Goal: Information Seeking & Learning: Learn about a topic

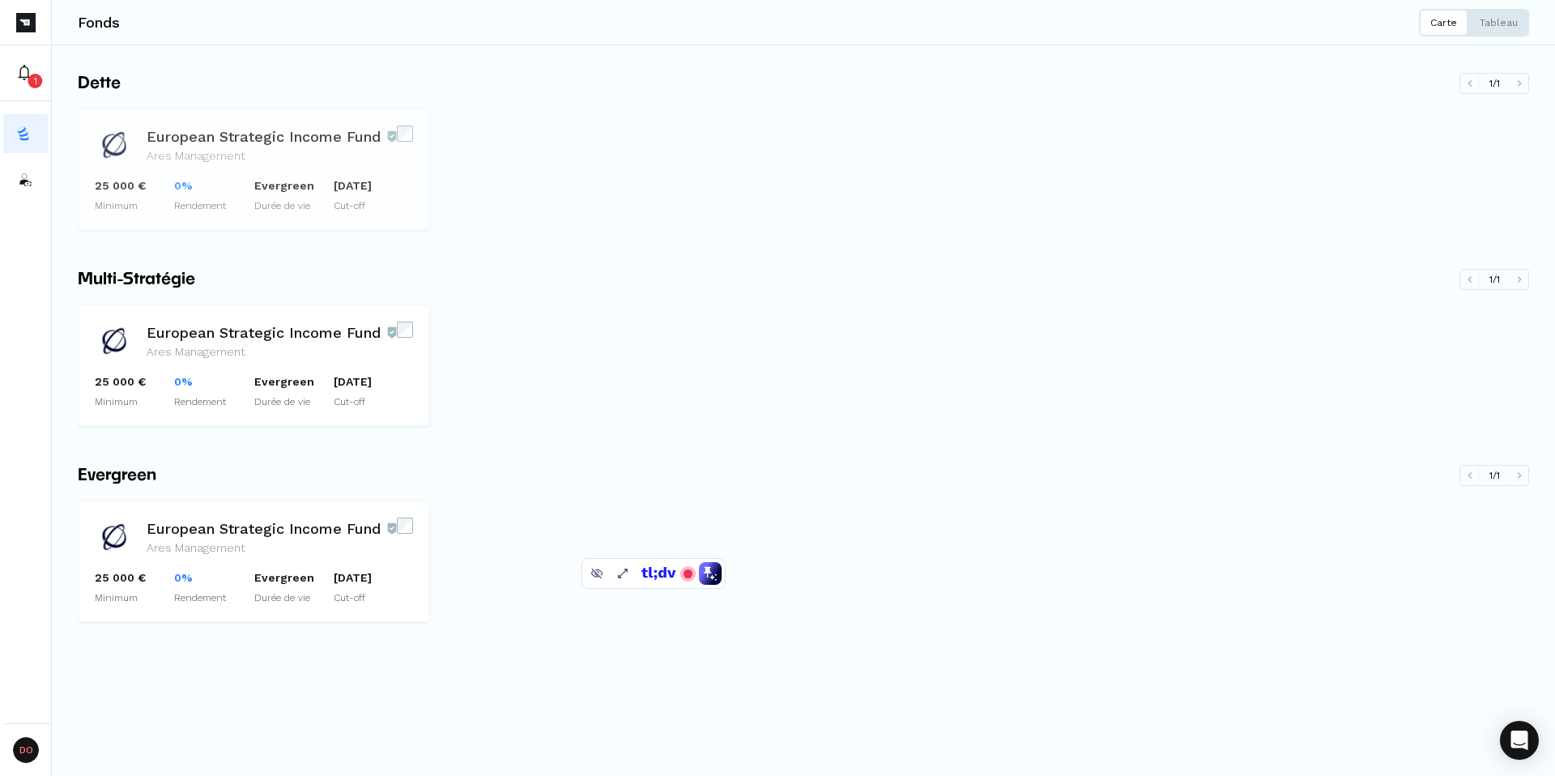
click at [243, 143] on h3 "European Strategic Income Fund" at bounding box center [272, 137] width 250 height 22
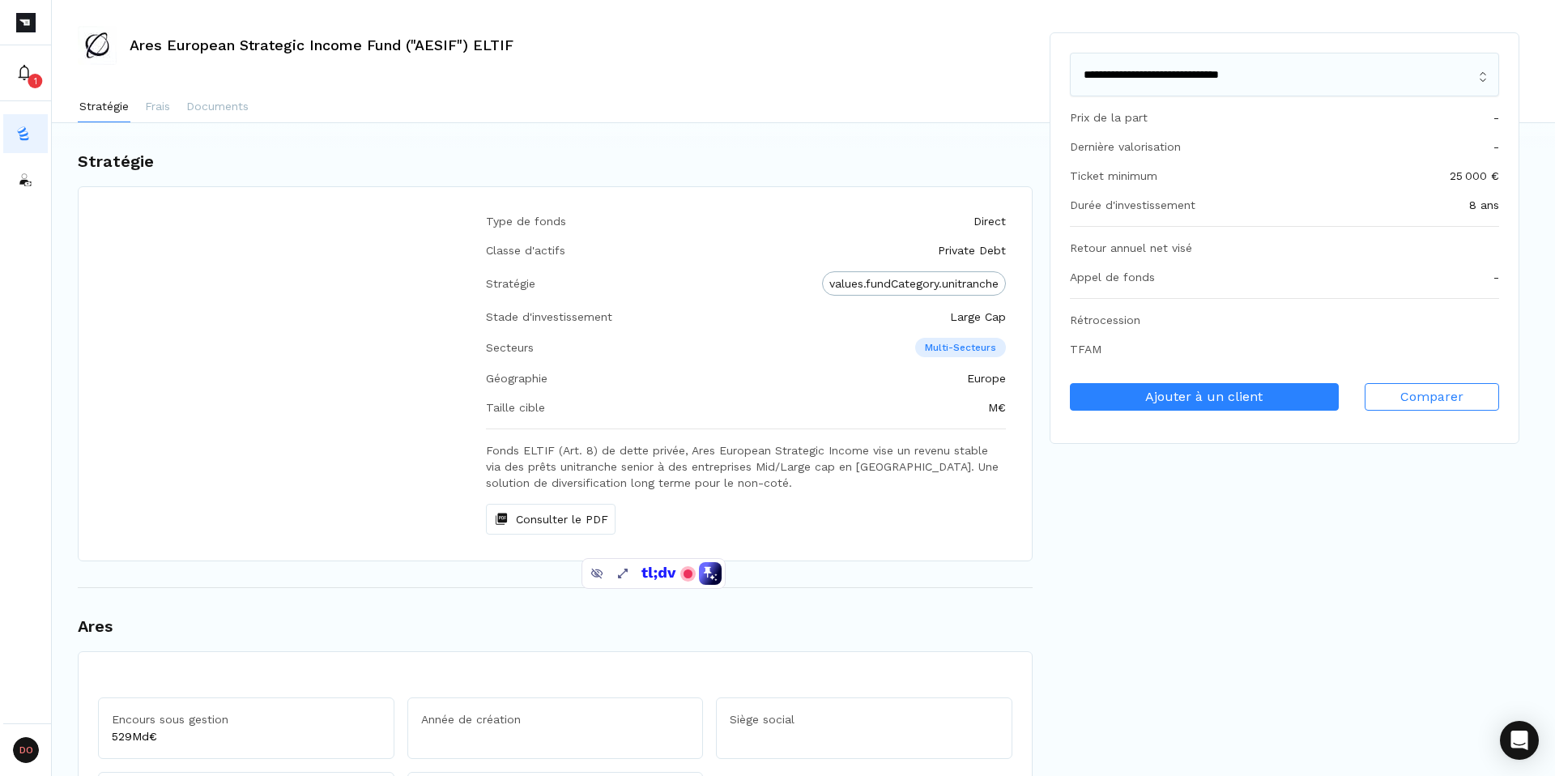
click at [449, 160] on h1 "Stratégie" at bounding box center [555, 161] width 955 height 24
click at [1225, 75] on select "**********" at bounding box center [1284, 75] width 429 height 44
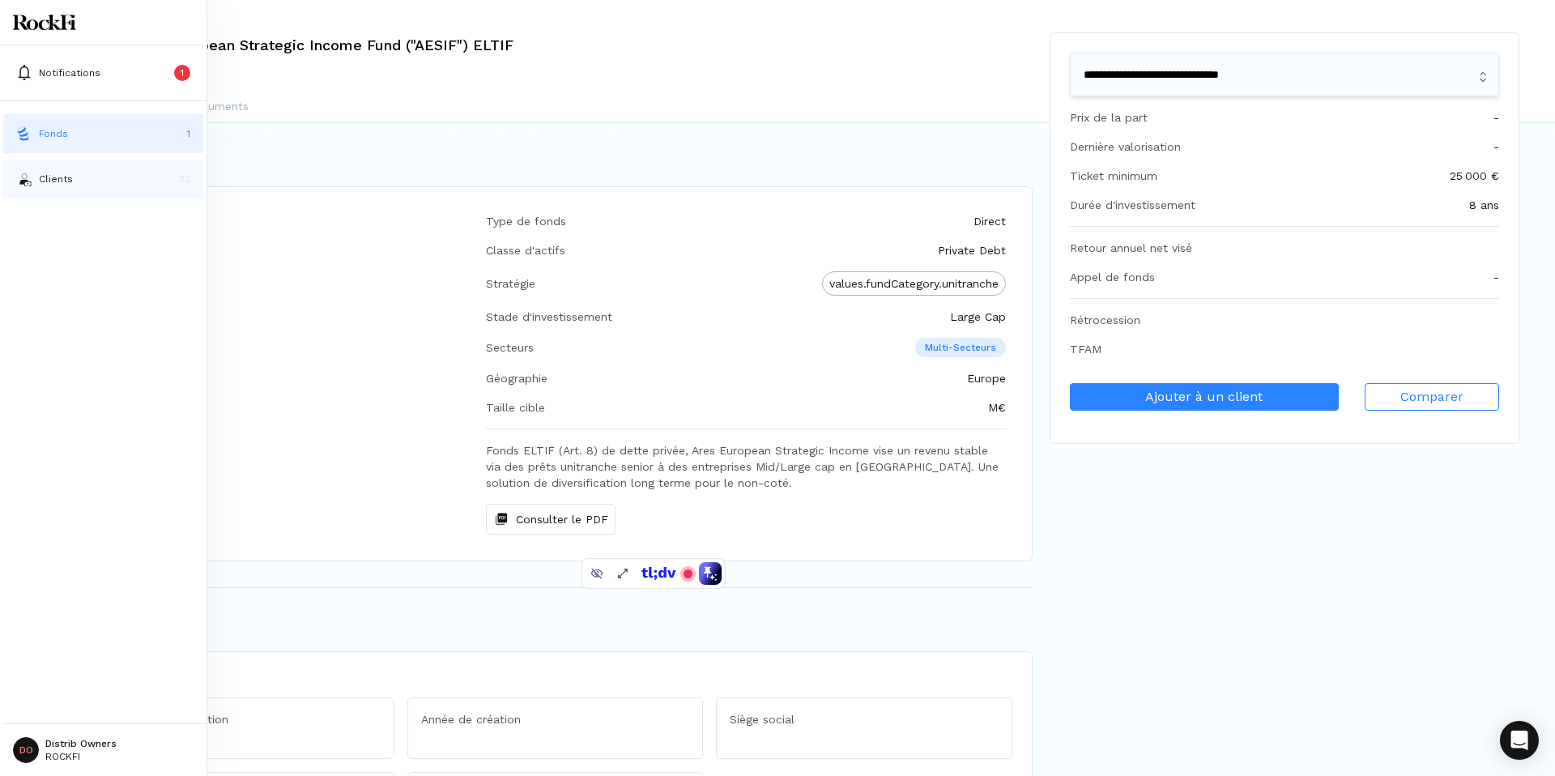
click at [45, 181] on p "Clients" at bounding box center [56, 179] width 34 height 15
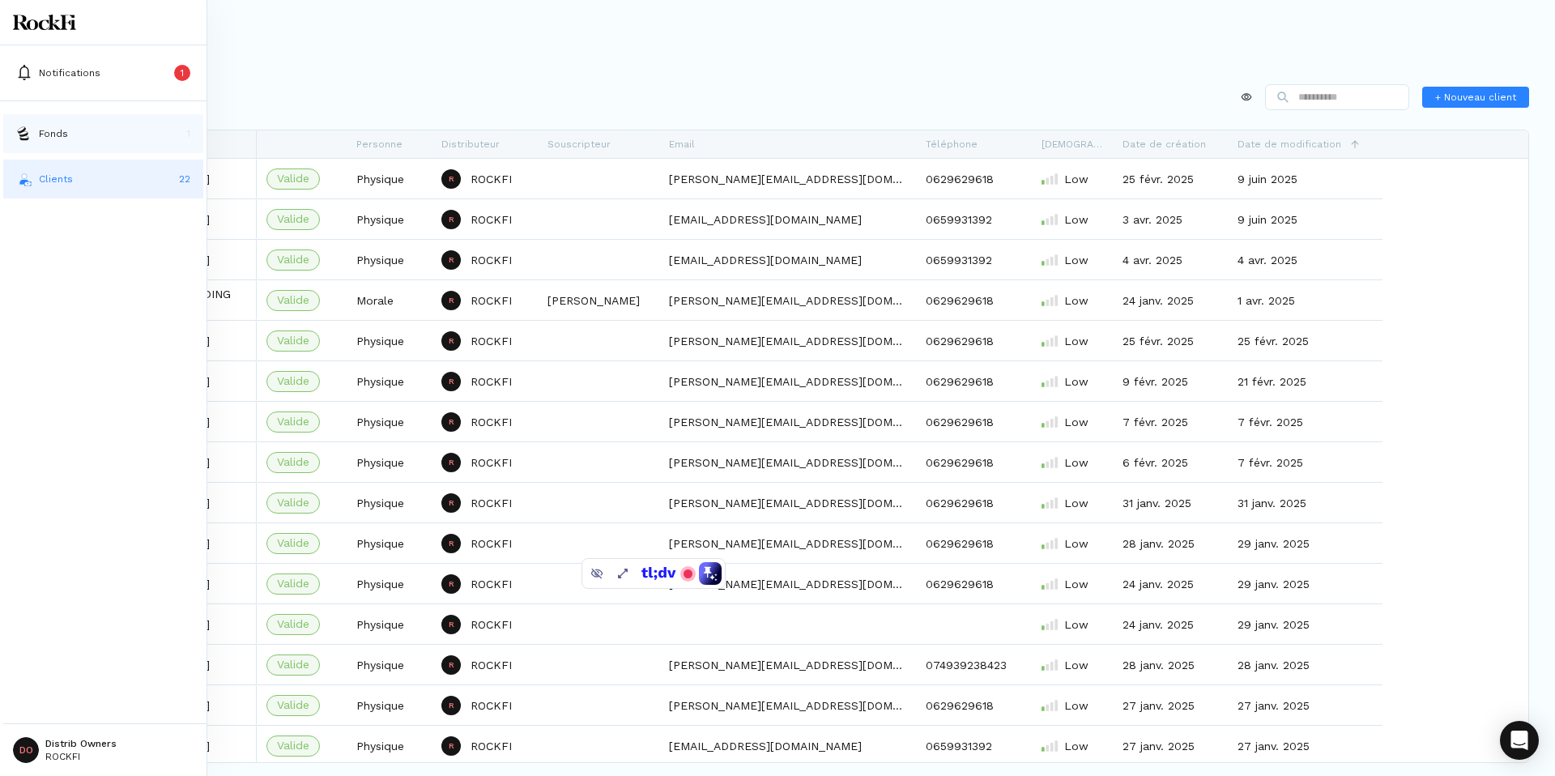
click at [57, 134] on p "Fonds" at bounding box center [53, 133] width 29 height 15
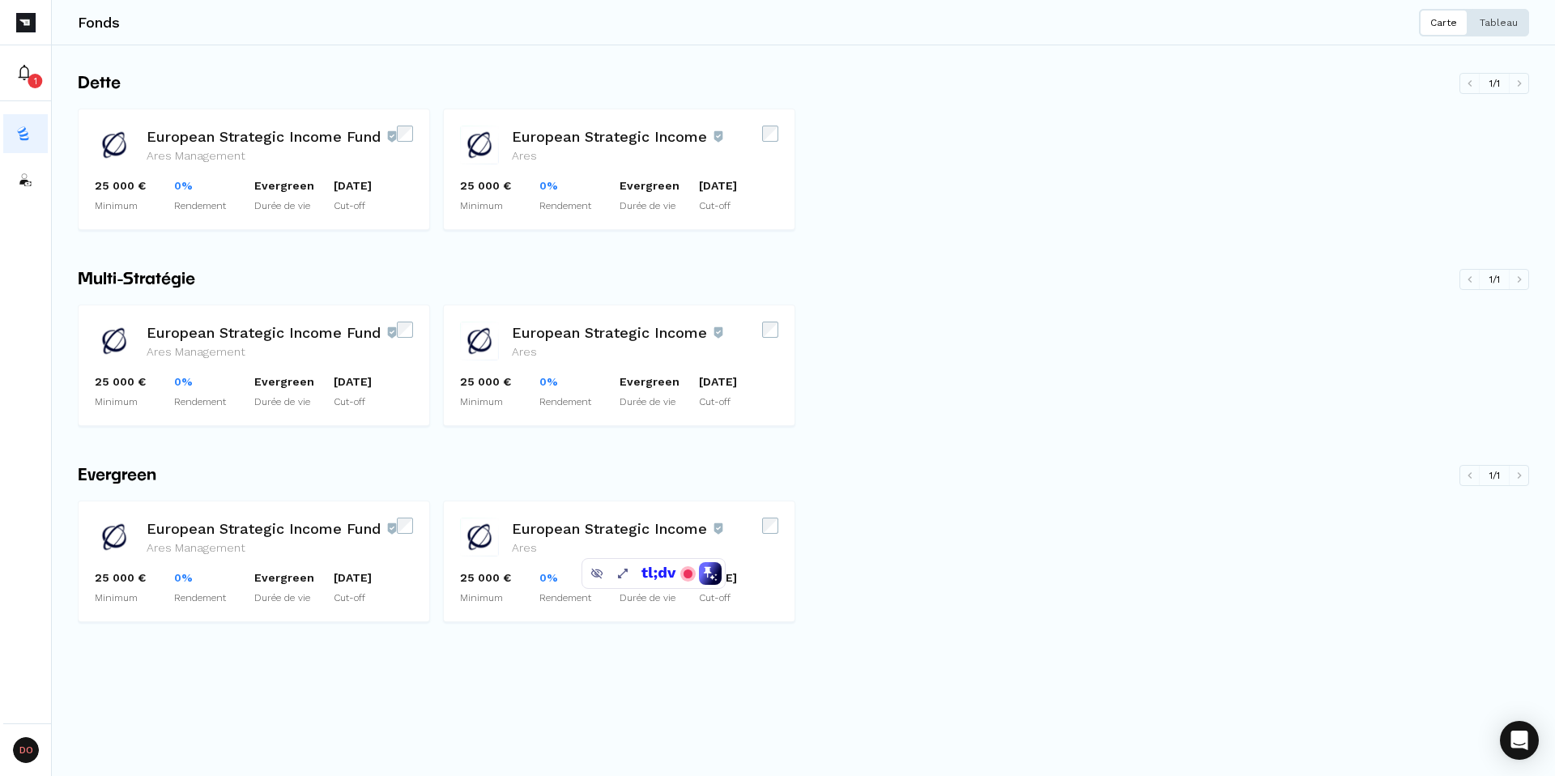
click at [1505, 19] on p "Tableau" at bounding box center [1498, 22] width 38 height 13
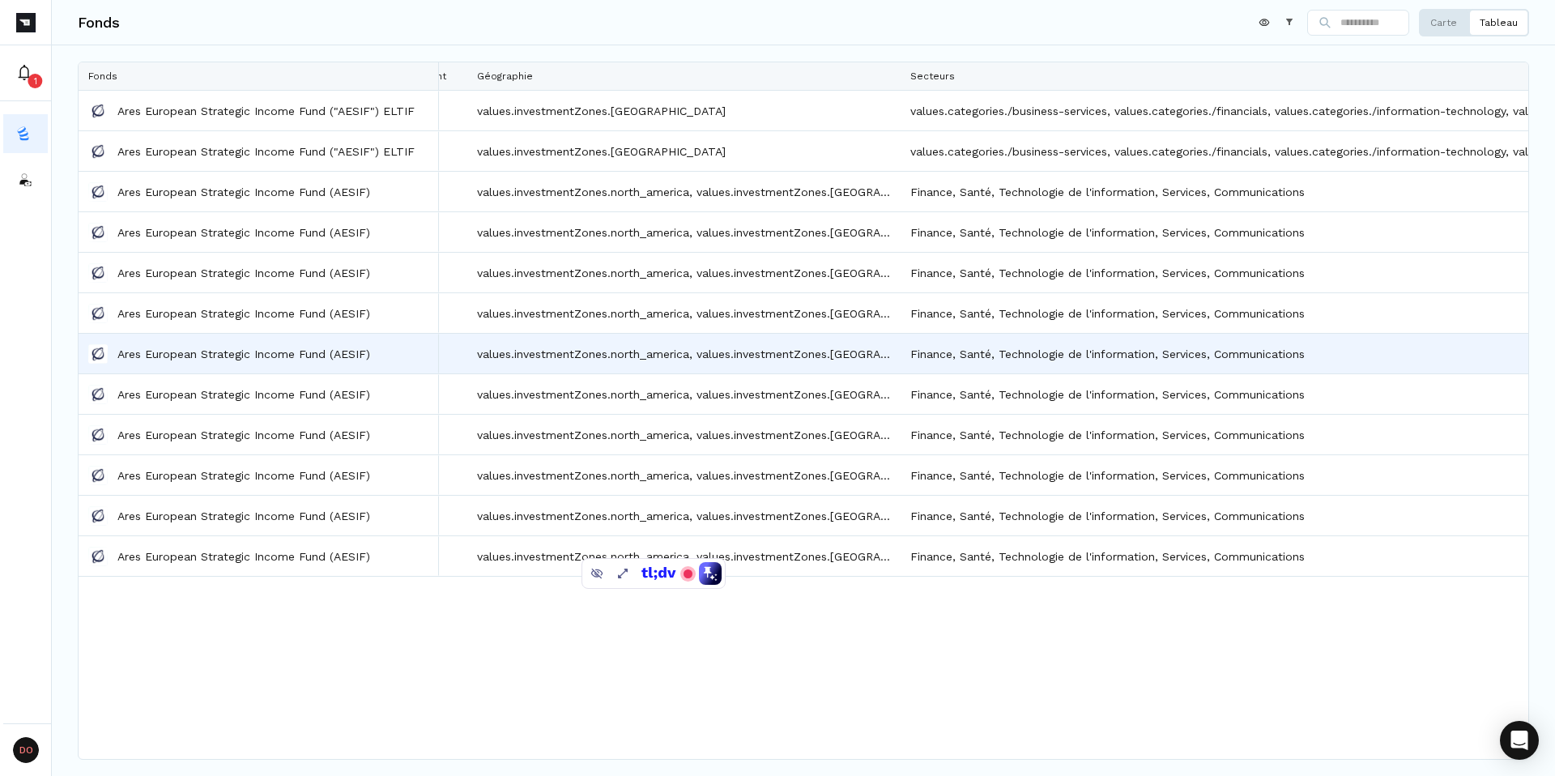
scroll to position [0, 1042]
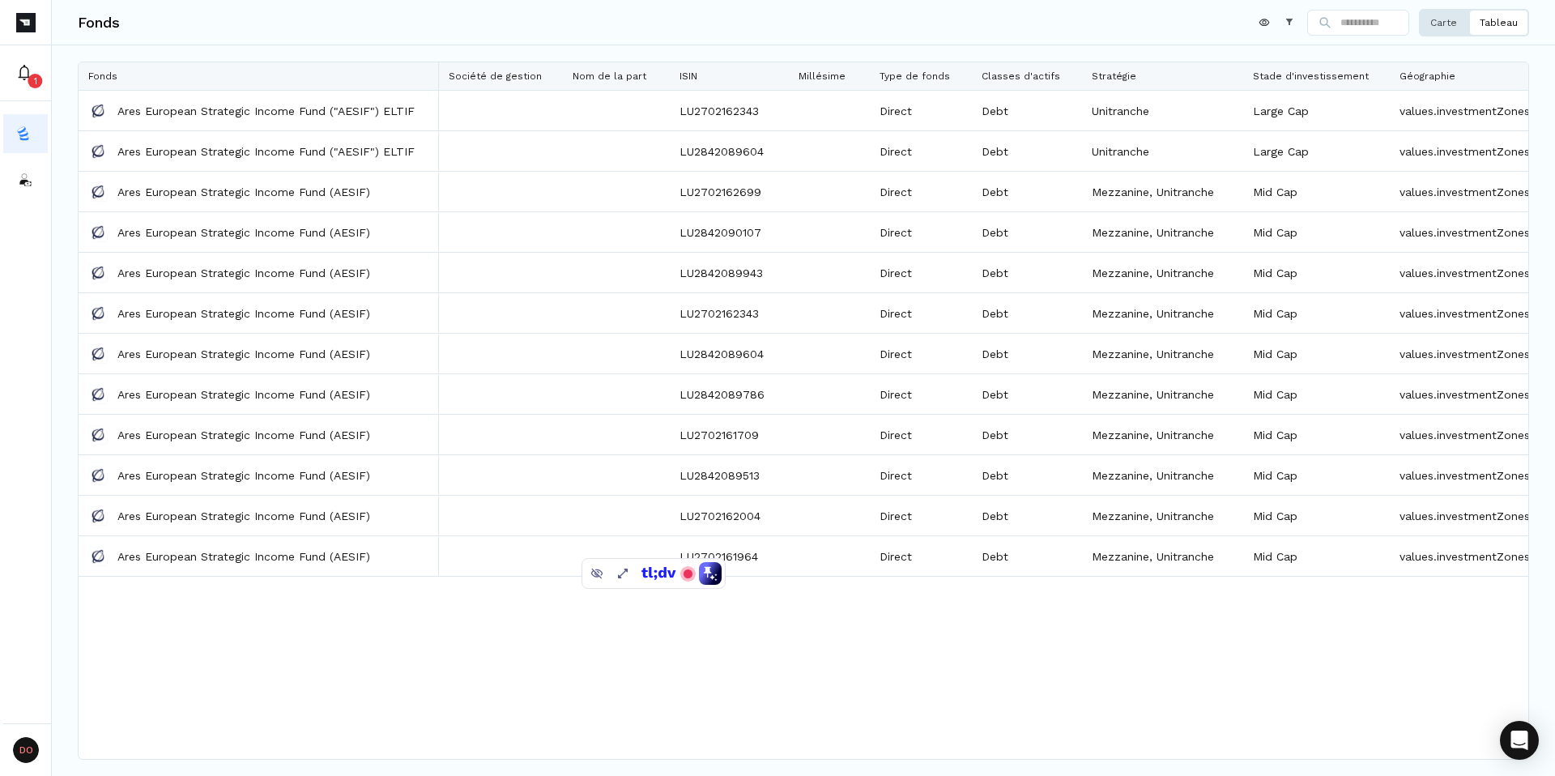
click at [1447, 31] on button "Carte" at bounding box center [1443, 23] width 49 height 28
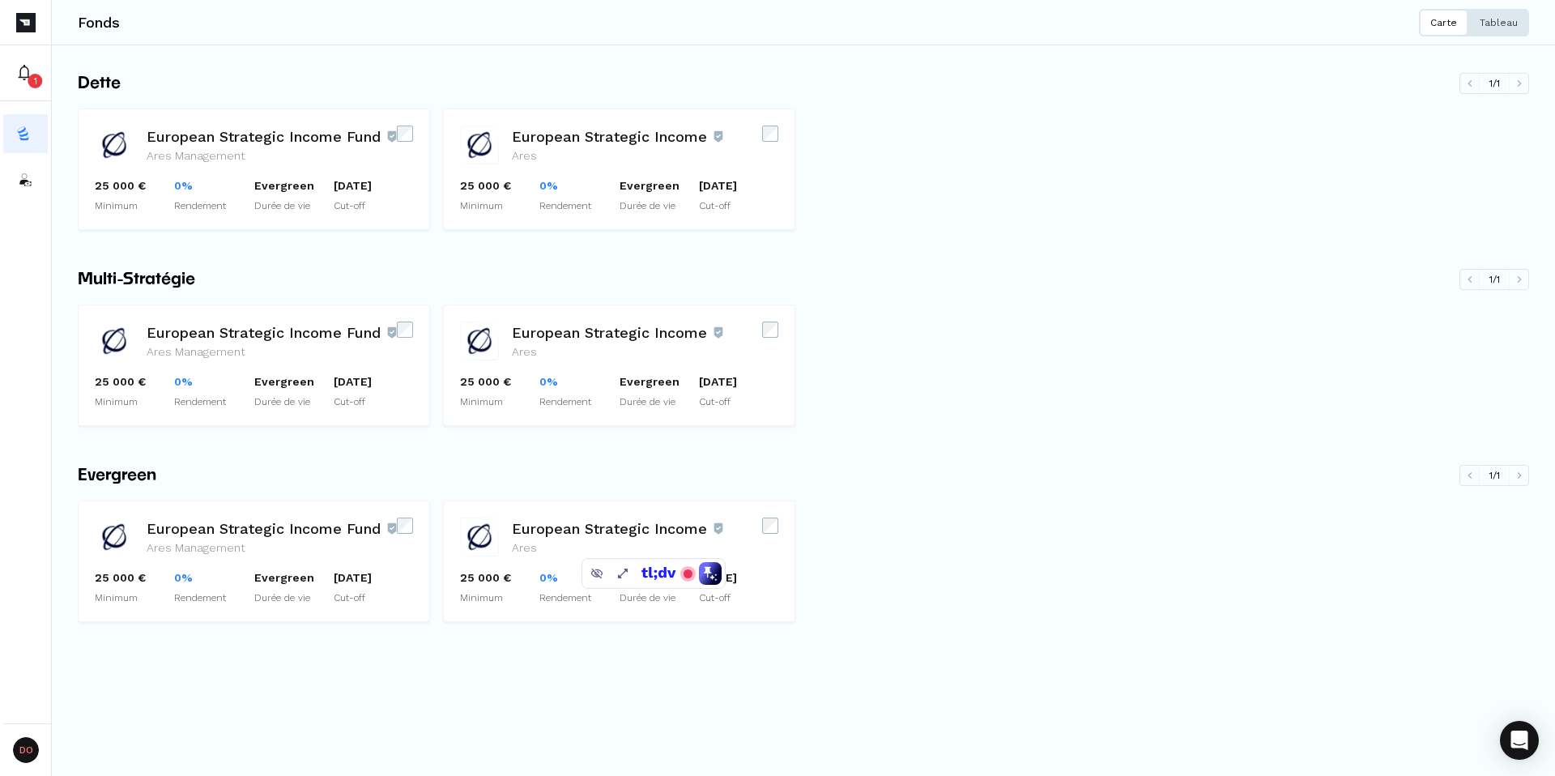
click at [1513, 28] on p "Tableau" at bounding box center [1498, 22] width 38 height 13
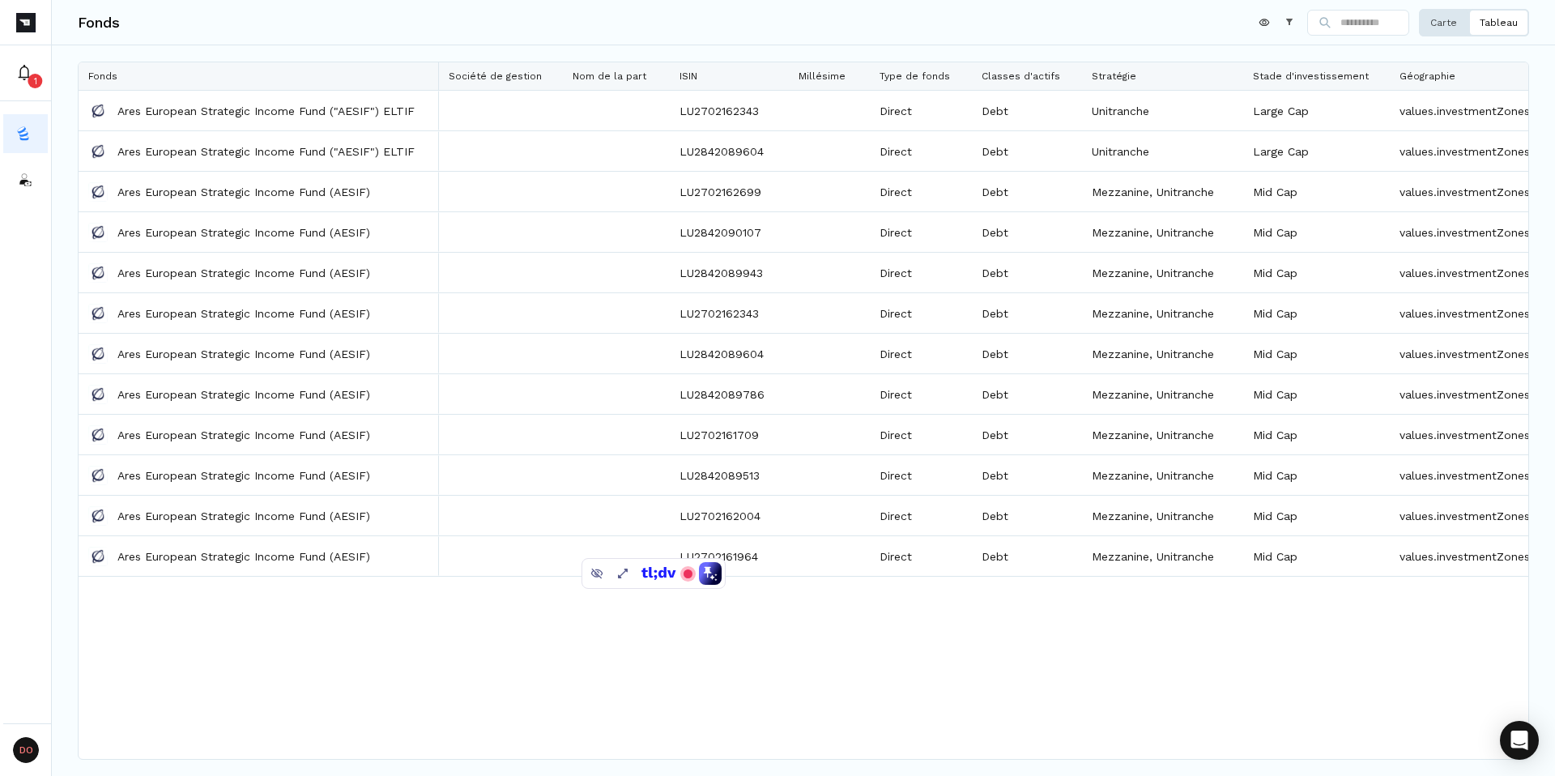
click at [1442, 28] on button "Carte" at bounding box center [1443, 23] width 49 height 28
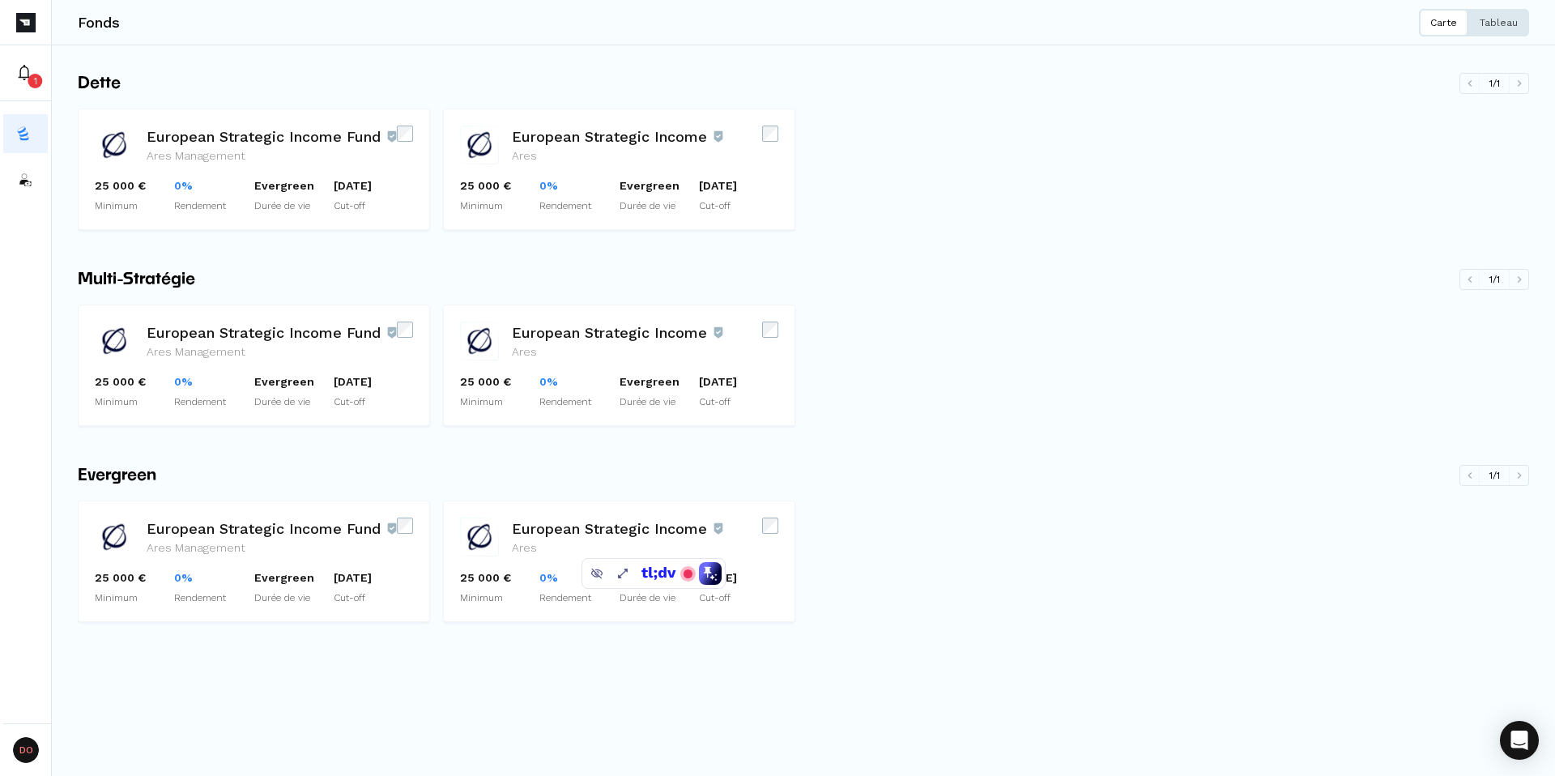
click at [1496, 25] on p "Tableau" at bounding box center [1498, 22] width 38 height 13
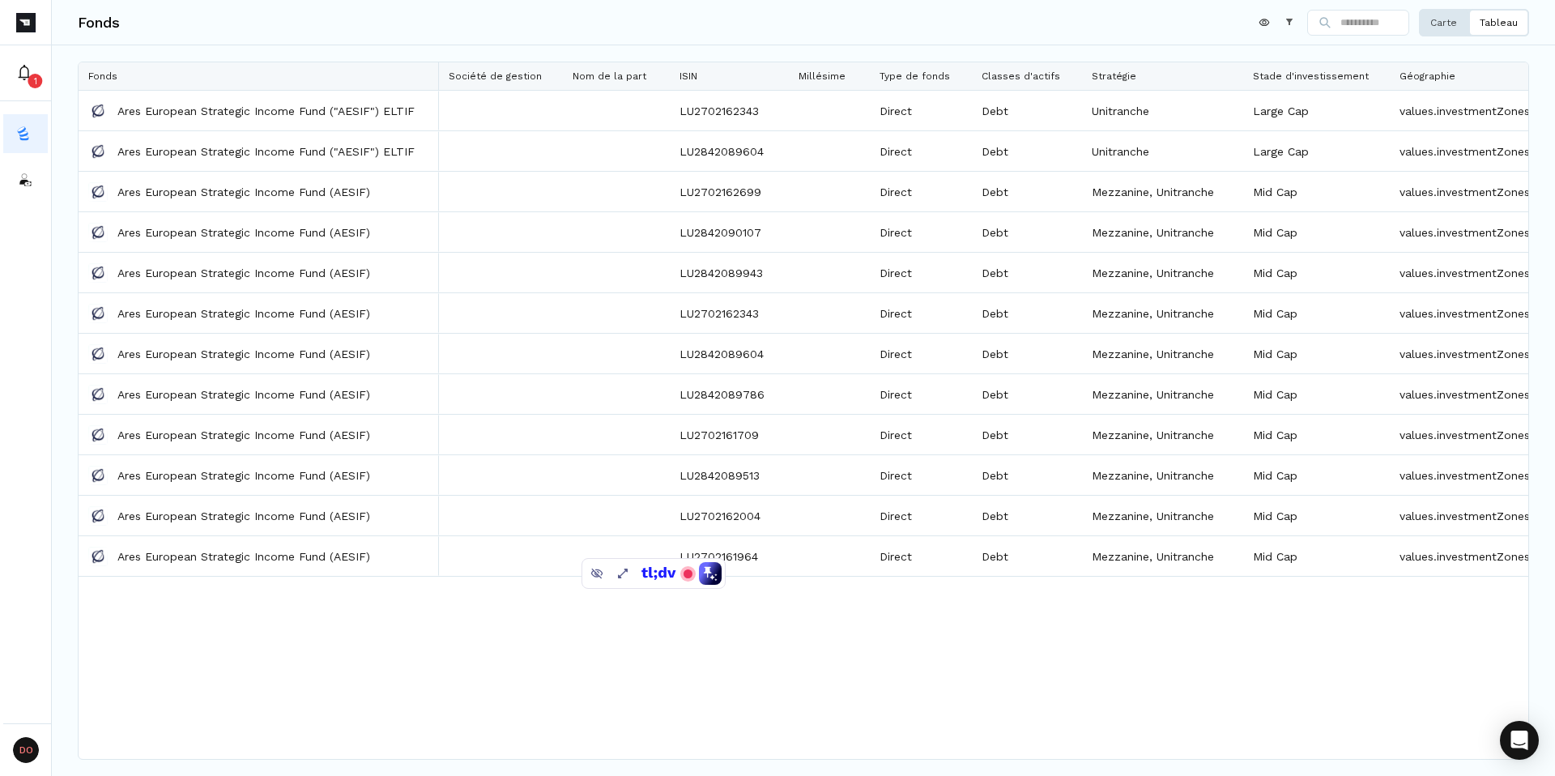
click at [1441, 28] on p "Carte" at bounding box center [1443, 22] width 27 height 13
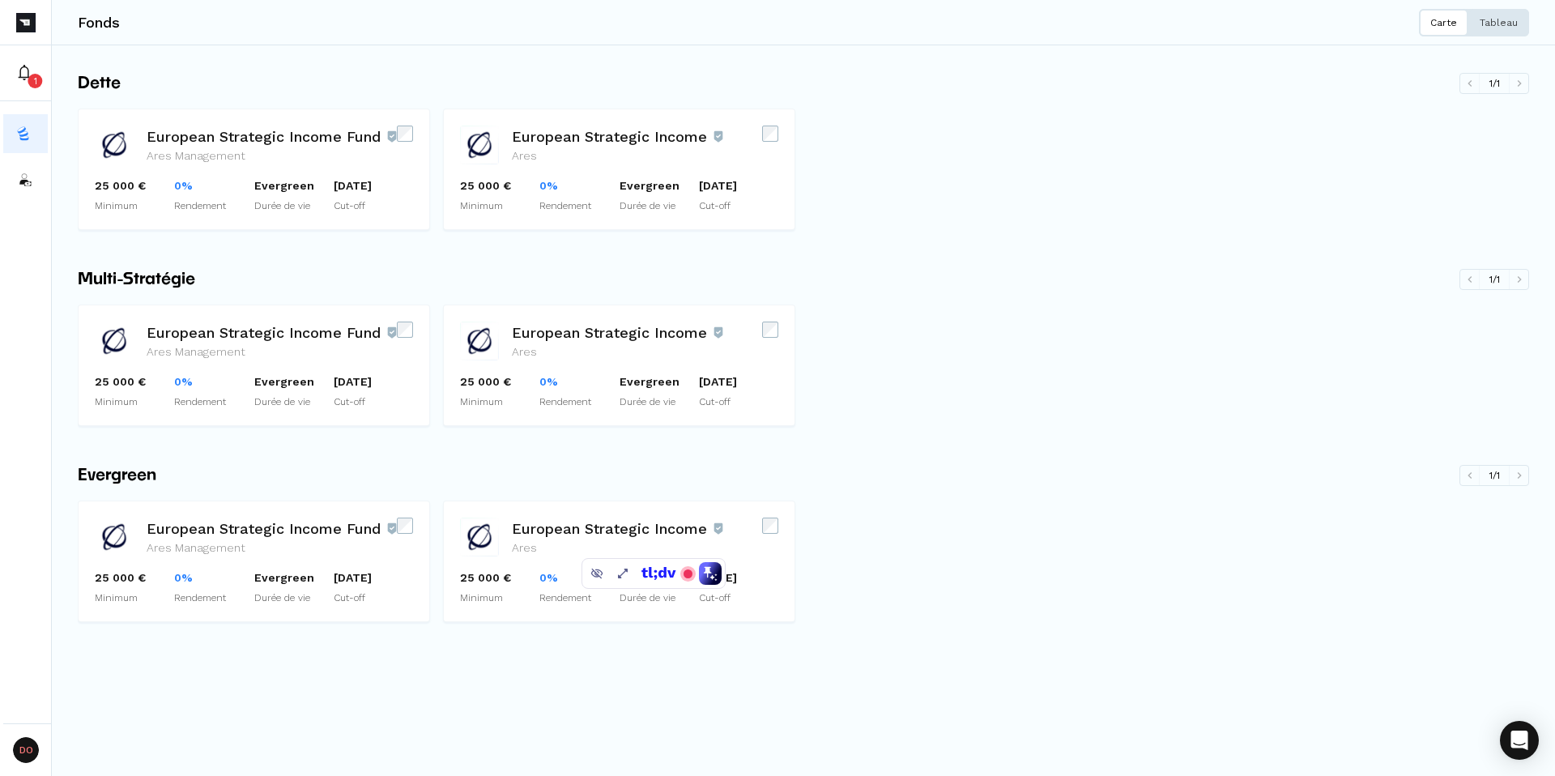
click at [1506, 29] on button "Tableau" at bounding box center [1498, 23] width 61 height 28
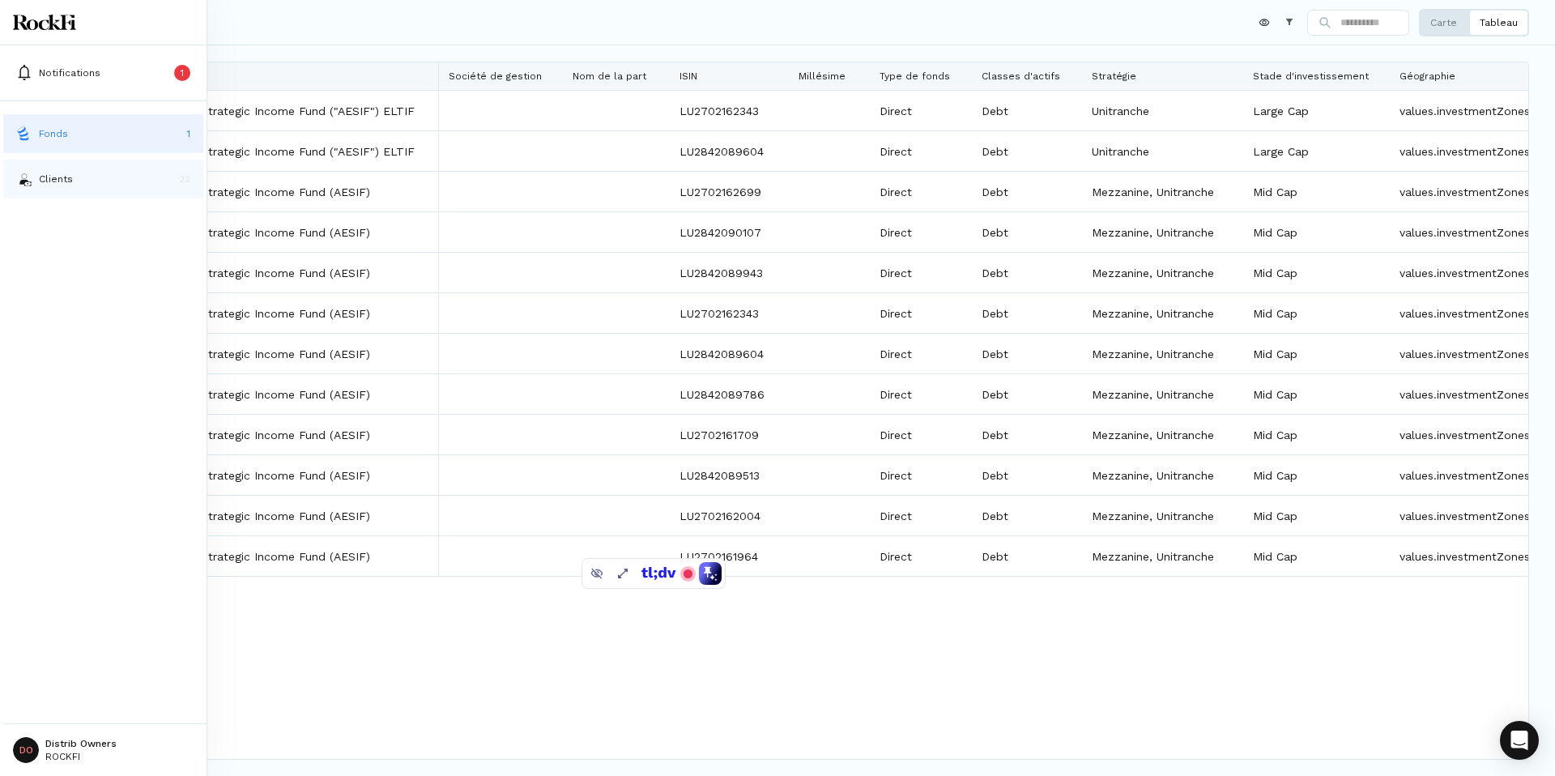
click at [20, 194] on button "Clients 22" at bounding box center [103, 179] width 200 height 39
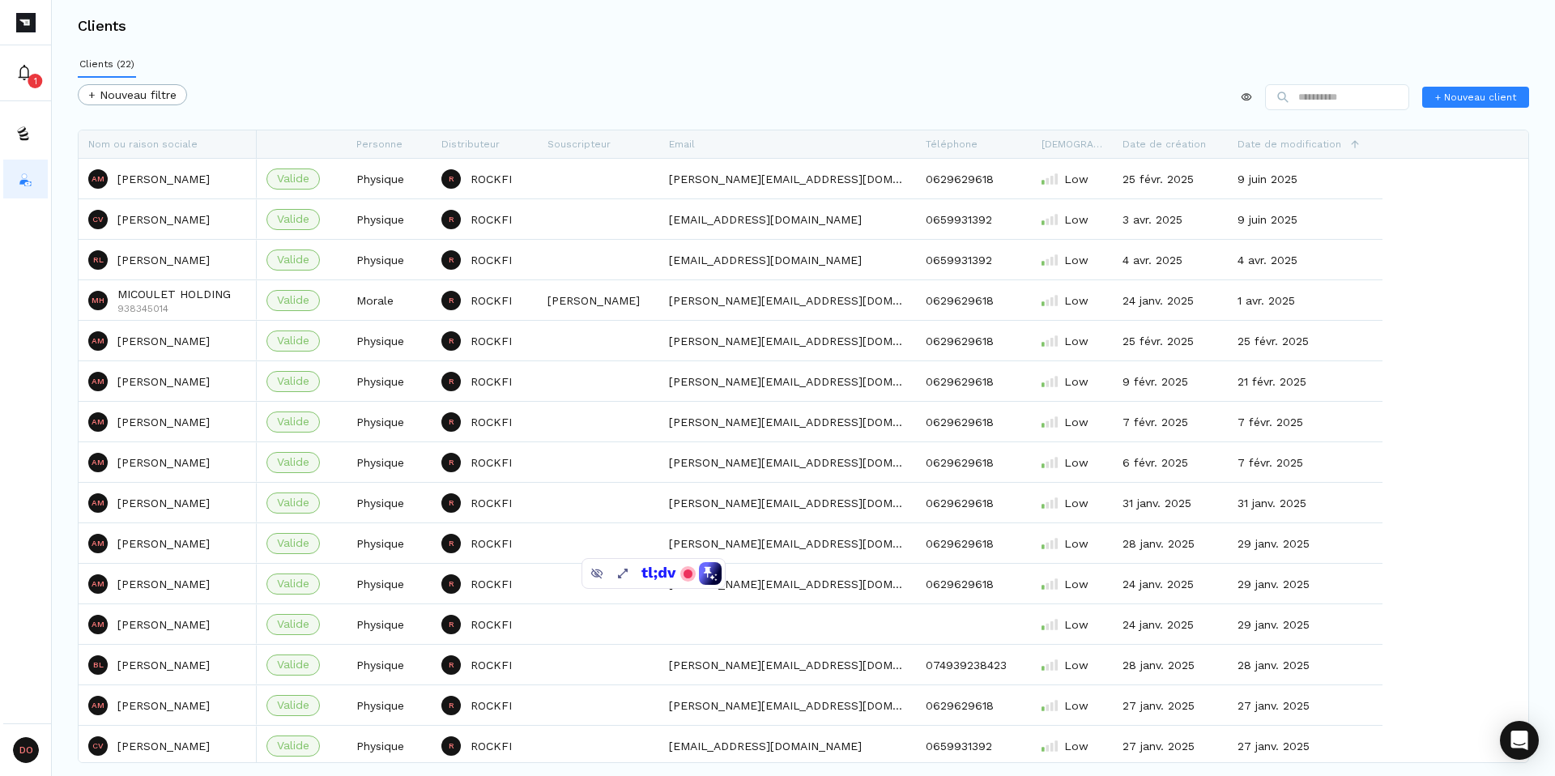
click at [394, 107] on div "+ Nouveau filtre + Nouveau client" at bounding box center [803, 100] width 1451 height 32
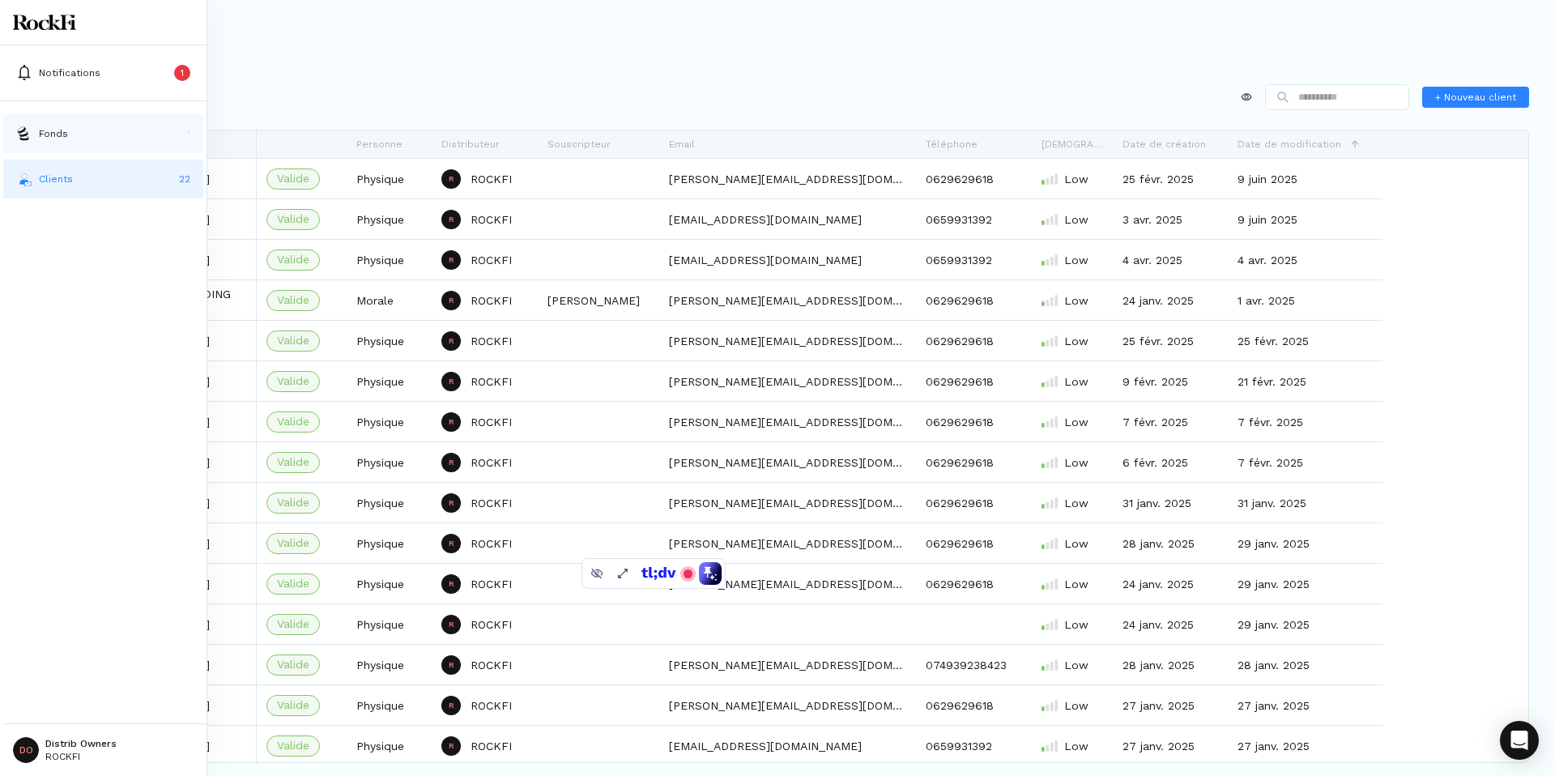
click at [22, 137] on img at bounding box center [24, 134] width 16 height 16
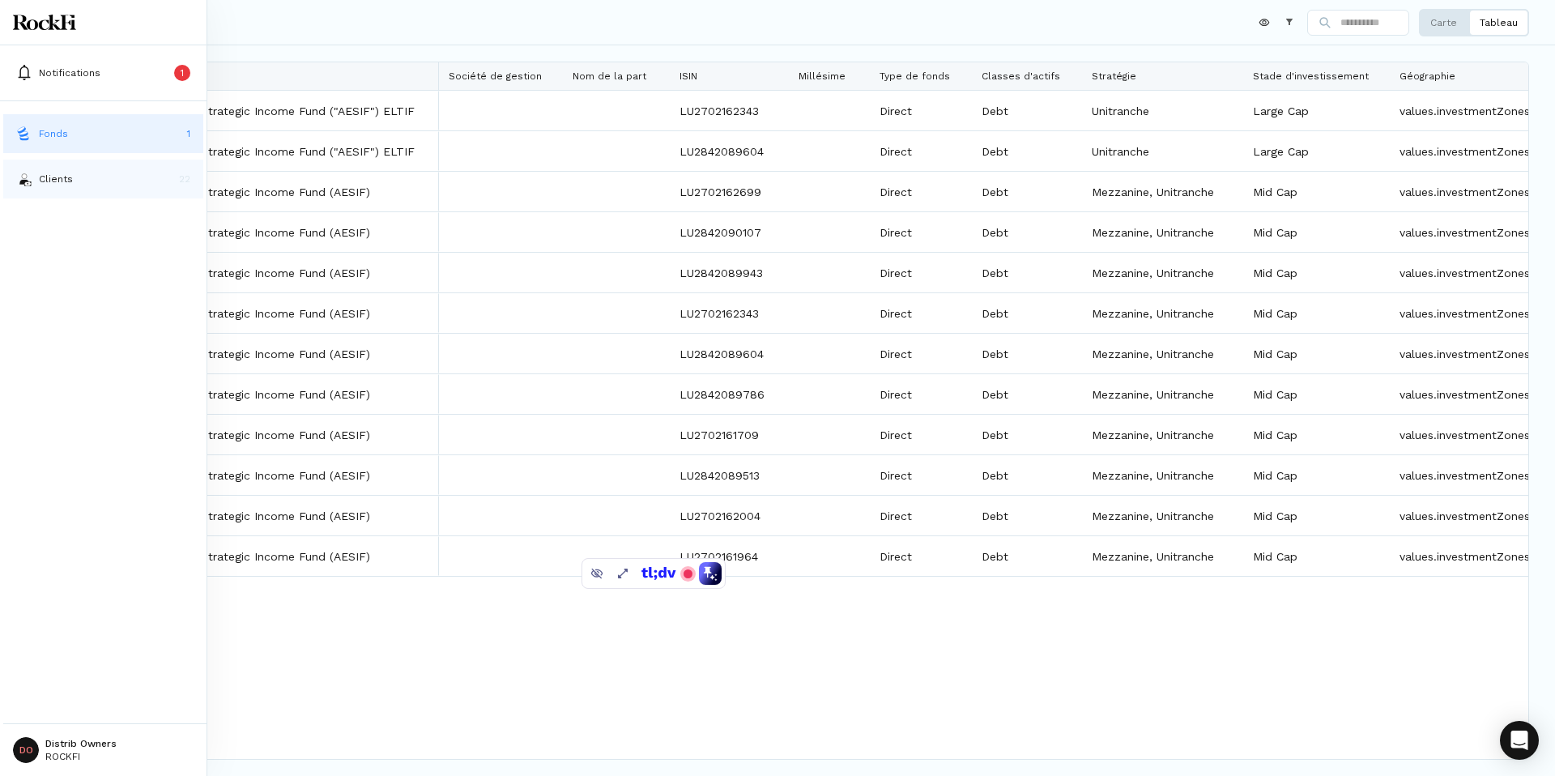
click at [63, 182] on p "Clients" at bounding box center [56, 179] width 34 height 15
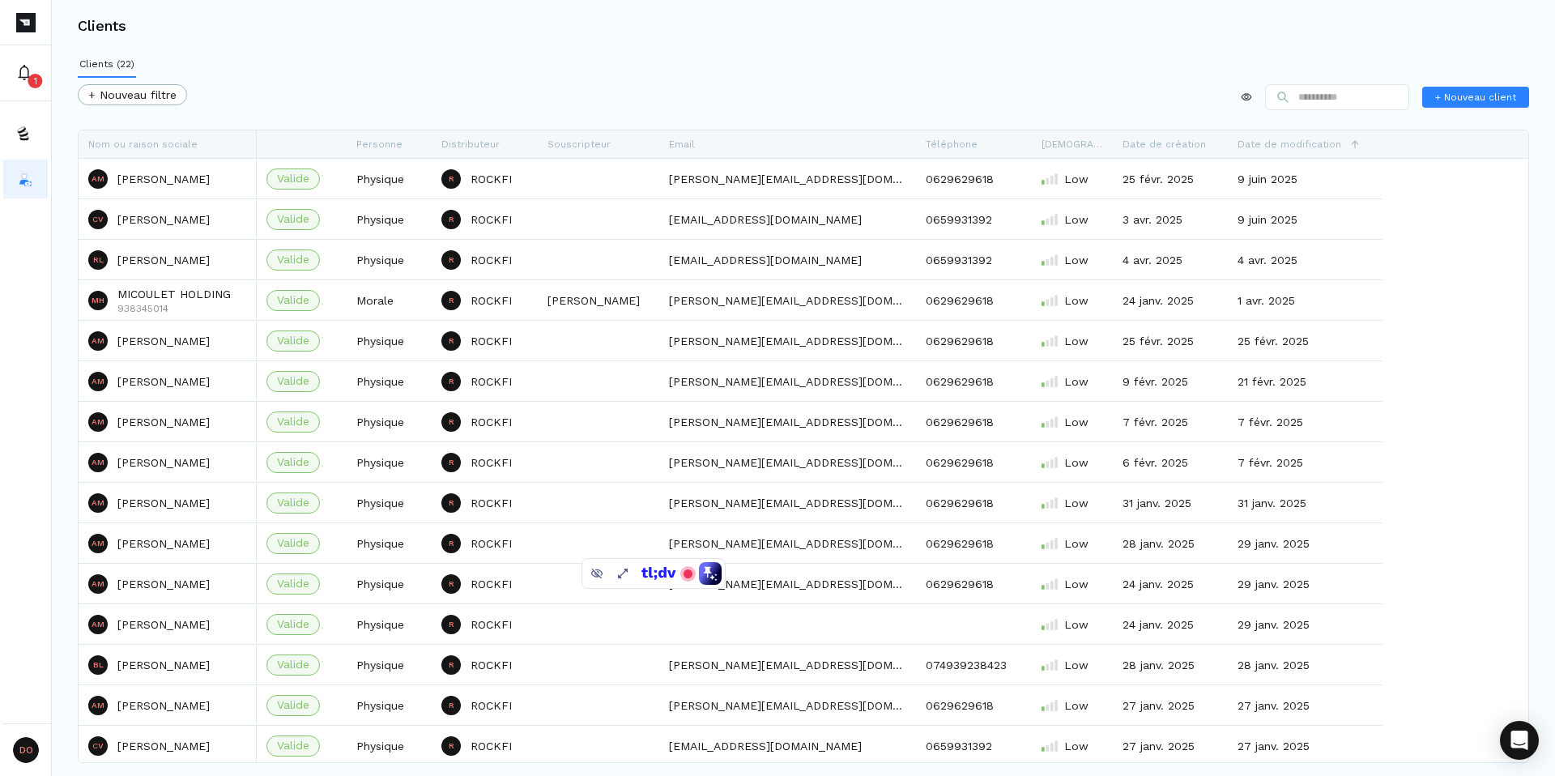
click at [321, 94] on div "+ Nouveau filtre + Nouveau client" at bounding box center [803, 100] width 1451 height 32
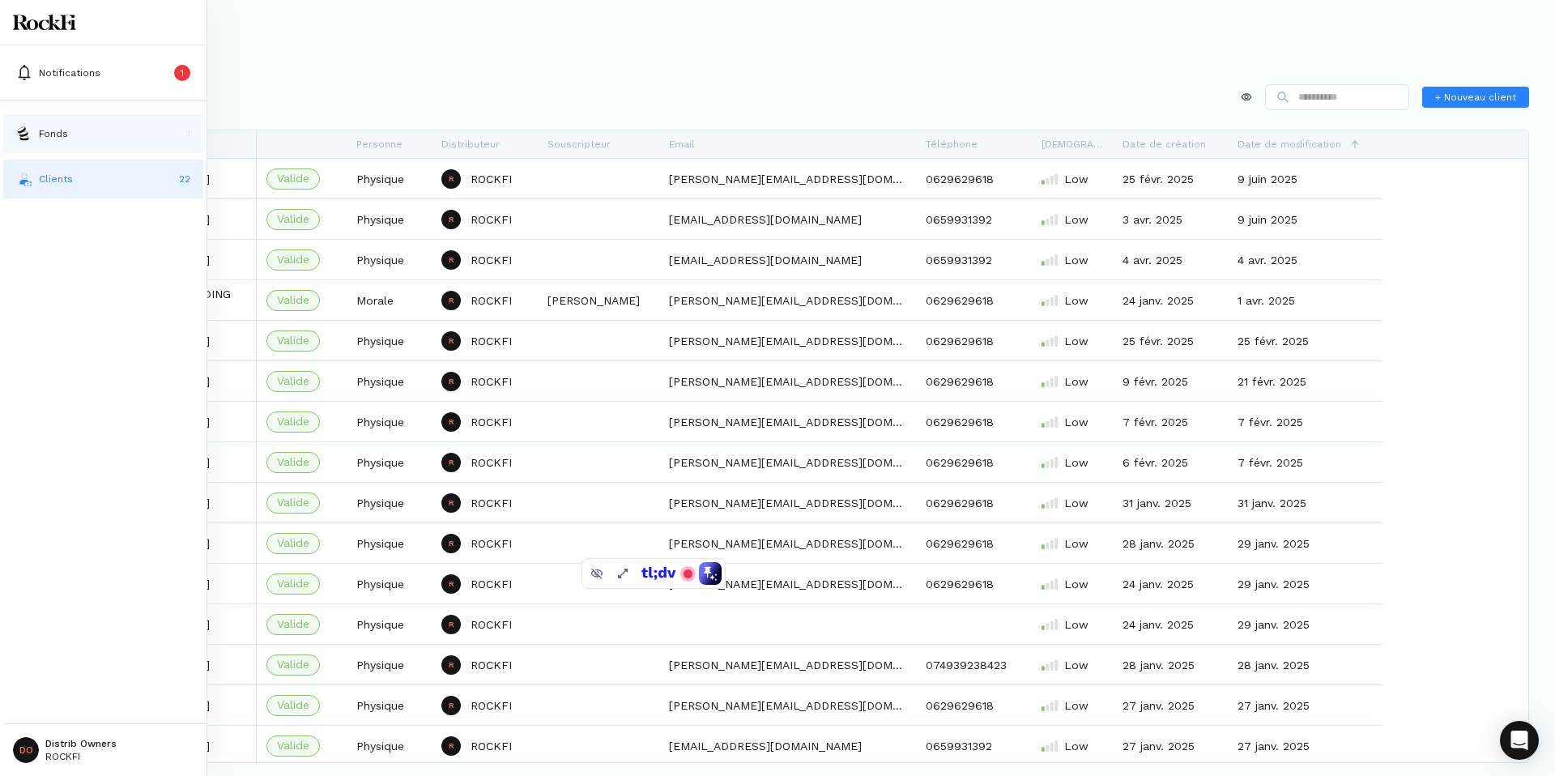
click at [28, 139] on img at bounding box center [24, 134] width 16 height 16
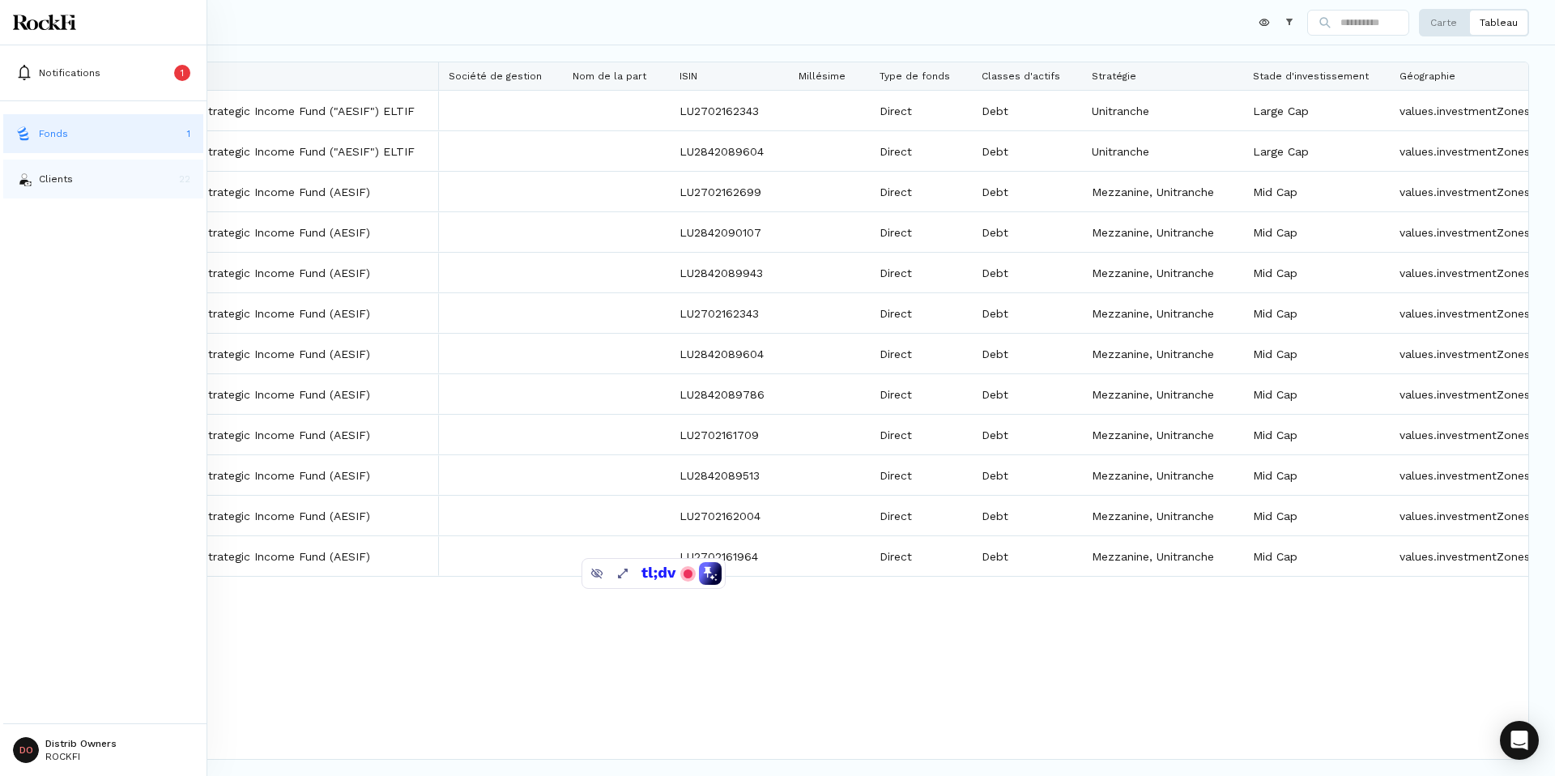
click at [47, 183] on p "Clients" at bounding box center [56, 179] width 34 height 15
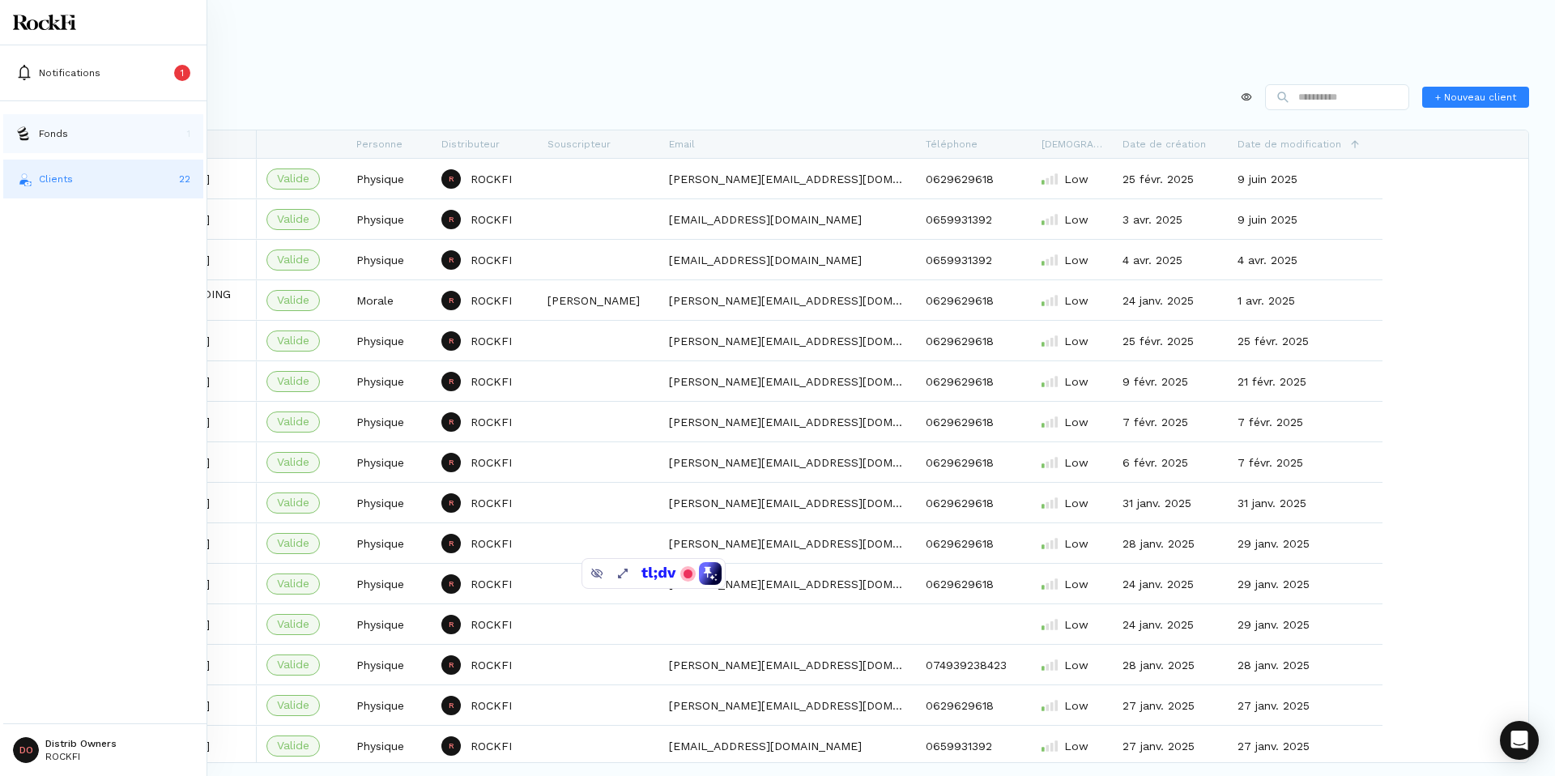
click at [63, 143] on button "Fonds 1" at bounding box center [103, 133] width 200 height 39
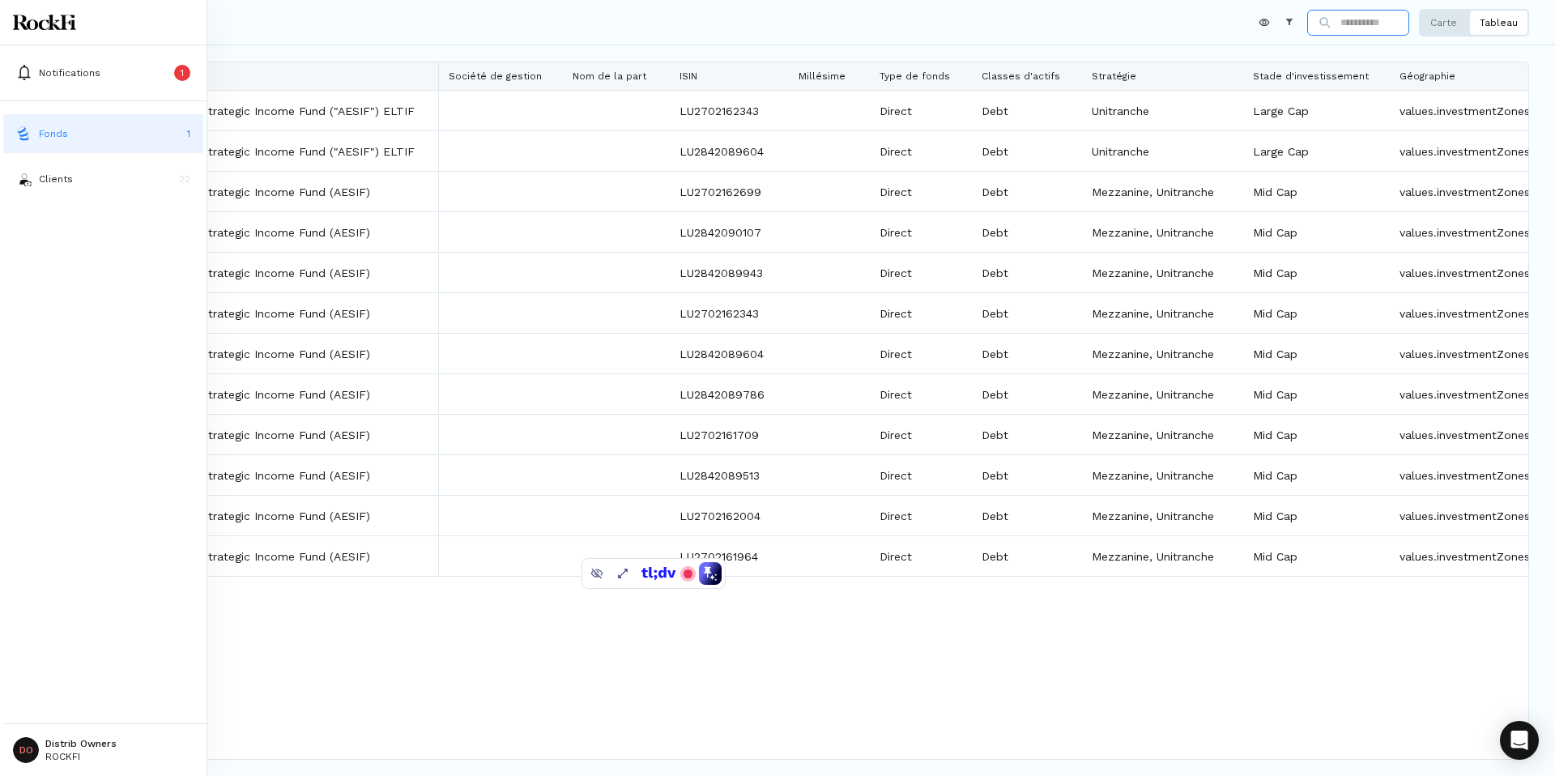
click at [51, 137] on p "Fonds" at bounding box center [53, 133] width 29 height 15
click at [62, 139] on p "Fonds" at bounding box center [53, 133] width 29 height 15
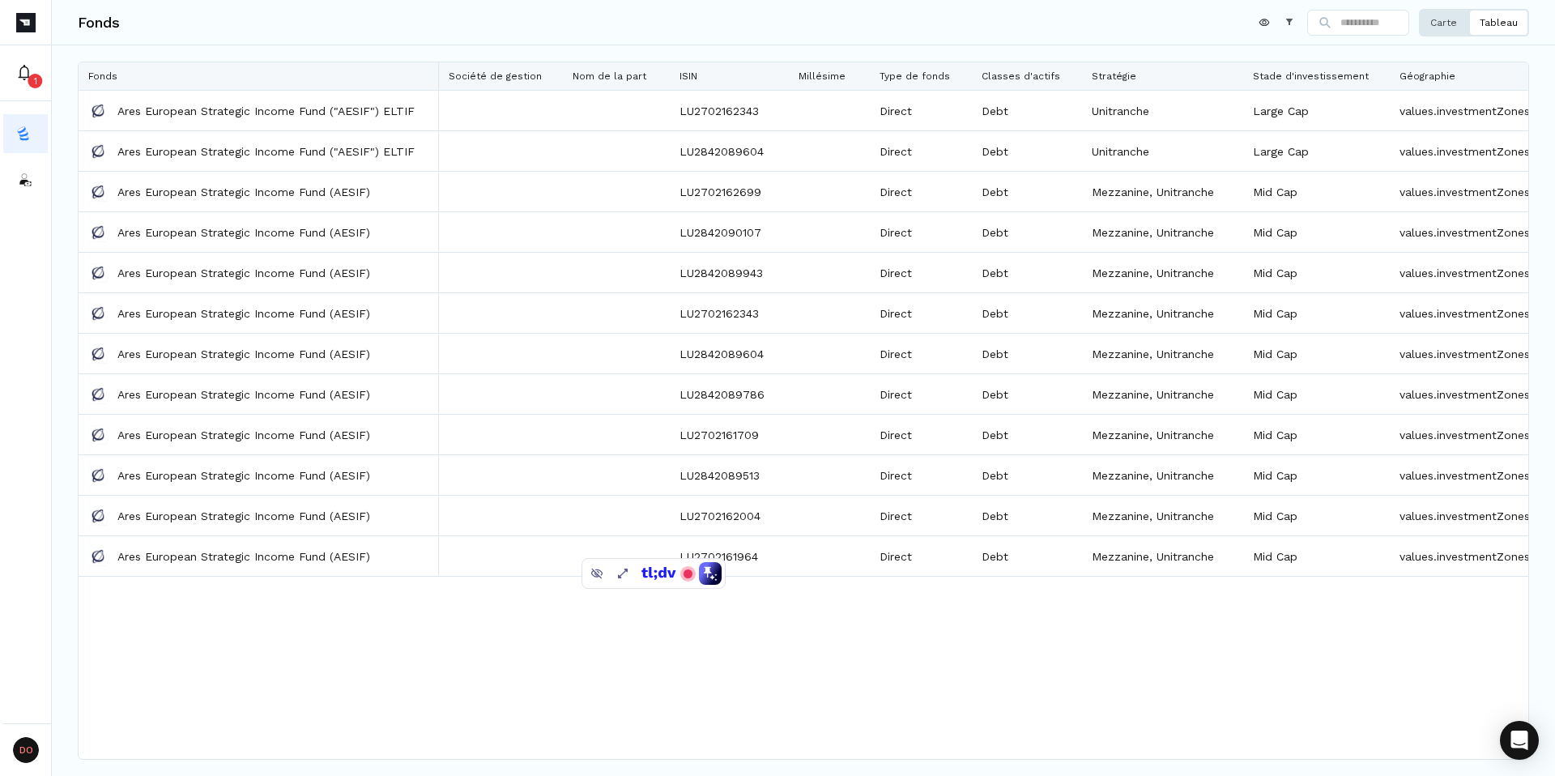
click at [1454, 27] on p "Carte" at bounding box center [1443, 22] width 27 height 13
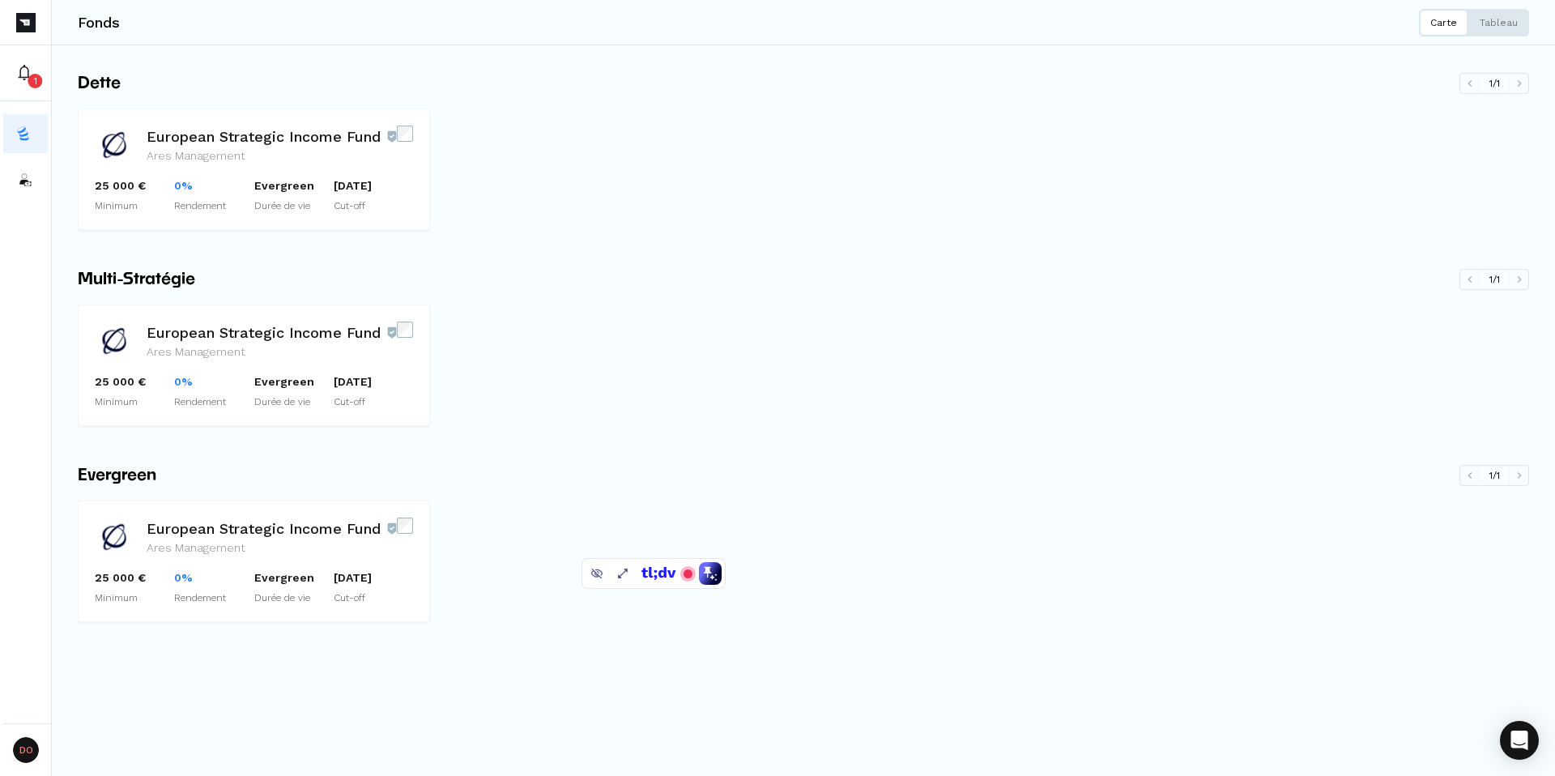
click at [477, 420] on div "European Strategic Income Fund Ares Management 25 000 € Minimum 0% Rendement Ev…" at bounding box center [803, 371] width 1451 height 134
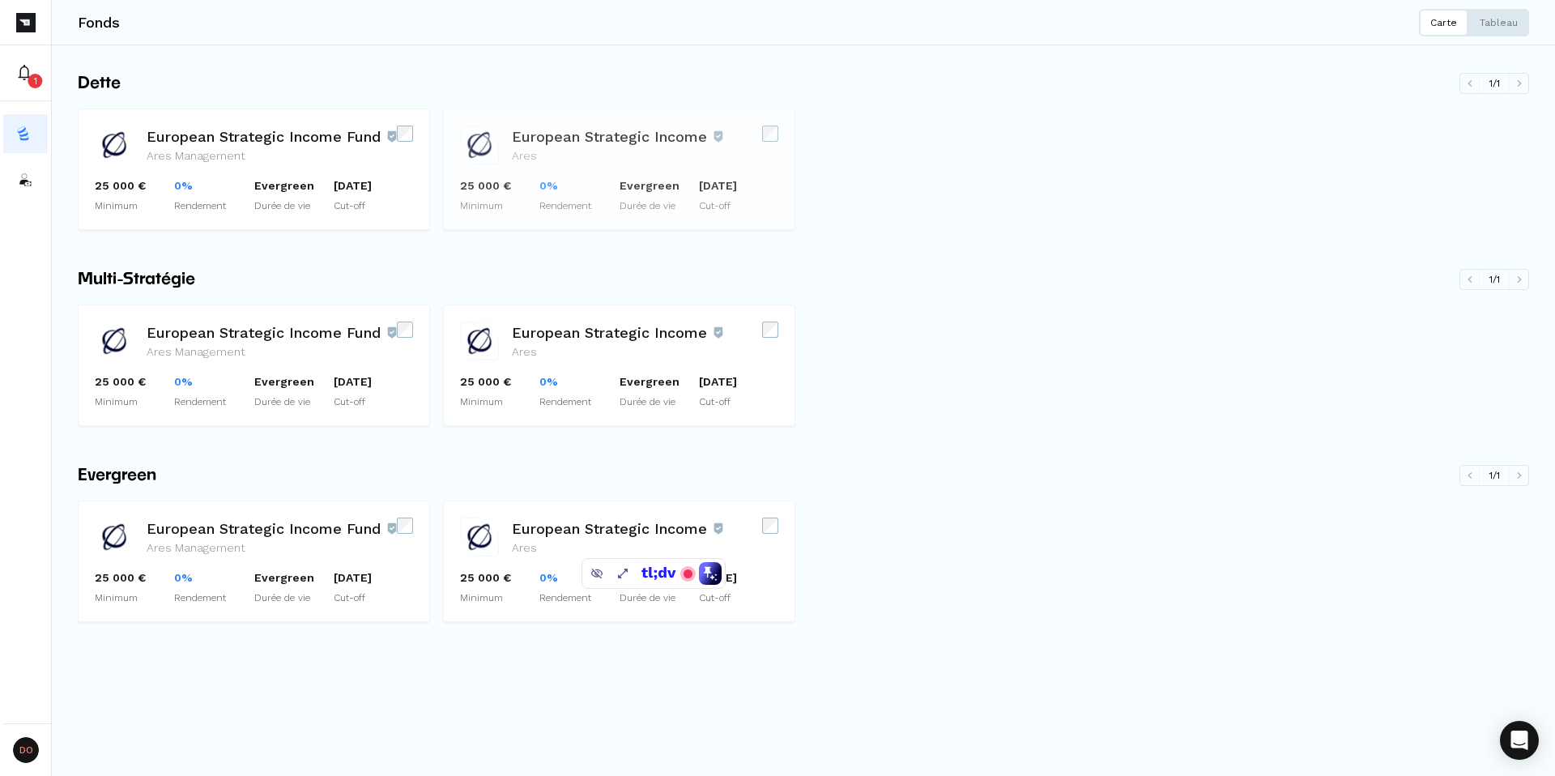
click at [580, 141] on h3 "European Strategic Income" at bounding box center [617, 137] width 211 height 22
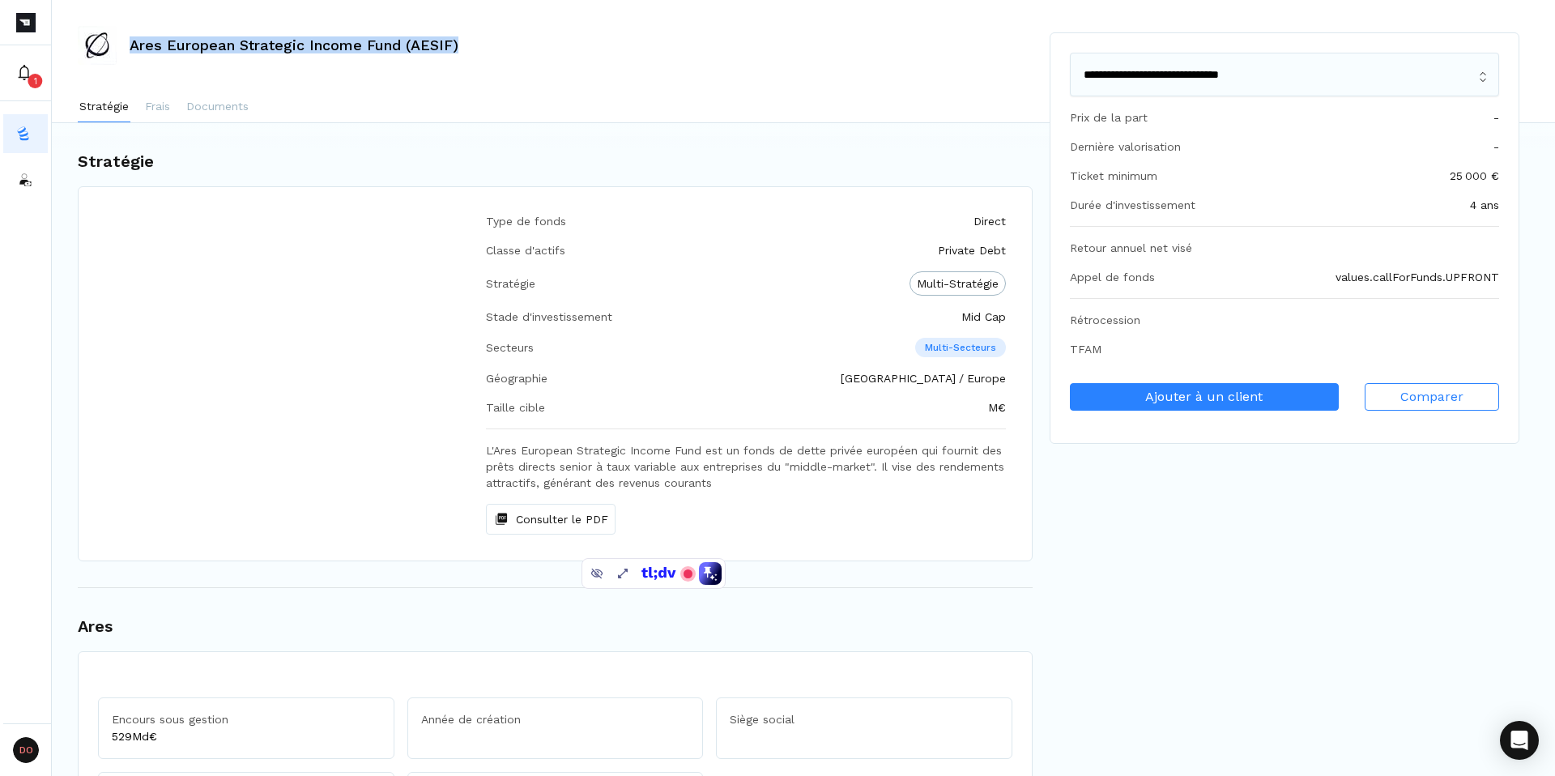
drag, startPoint x: 132, startPoint y: 47, endPoint x: 513, endPoint y: 50, distance: 380.6
click at [513, 50] on div "Ares European Strategic Income Fund (AESIF)" at bounding box center [803, 45] width 1503 height 52
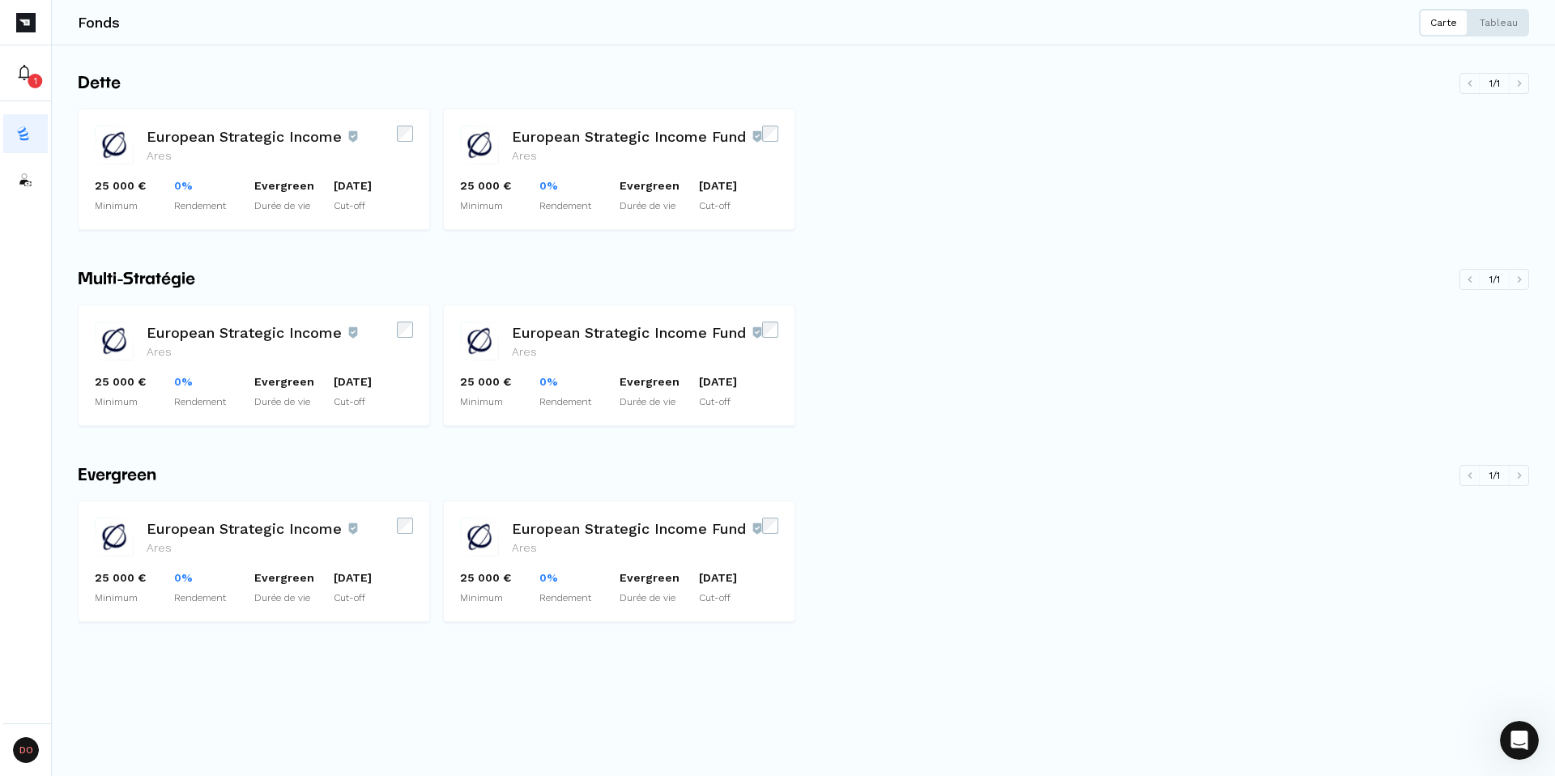
click at [469, 271] on div "Multi-Stratégie 1 / 1" at bounding box center [803, 279] width 1451 height 24
click at [354, 160] on h4 "Ares" at bounding box center [252, 155] width 211 height 17
